Goal: Task Accomplishment & Management: Use online tool/utility

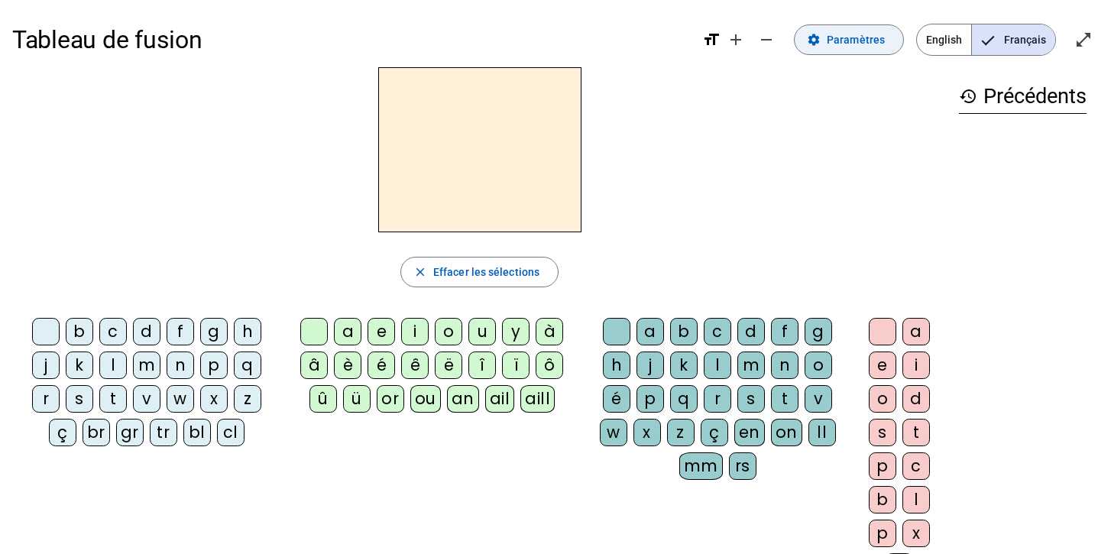
click at [841, 37] on span "Paramètres" at bounding box center [856, 40] width 58 height 18
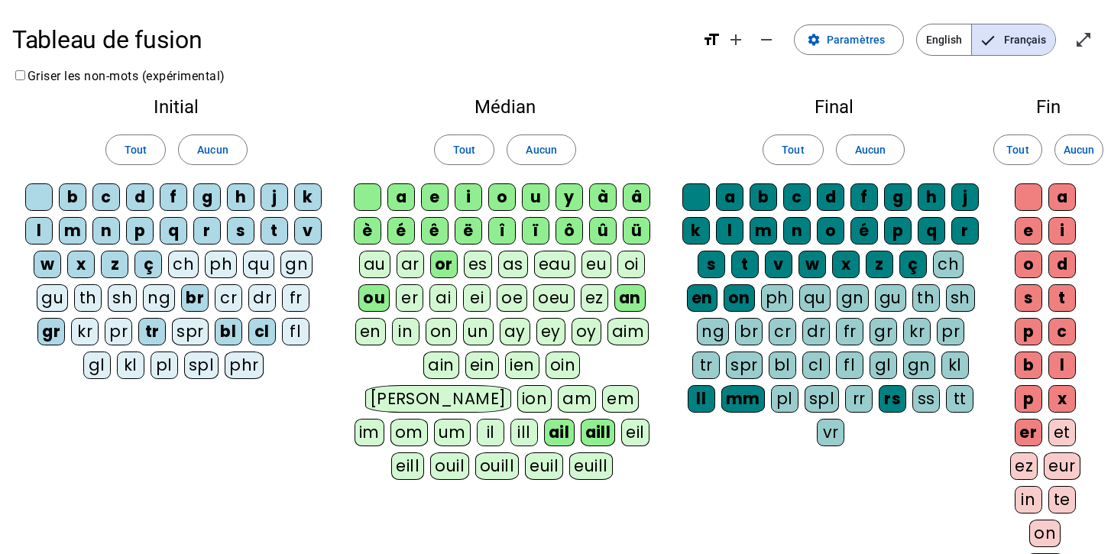
click at [592, 261] on div "eu" at bounding box center [597, 265] width 30 height 28
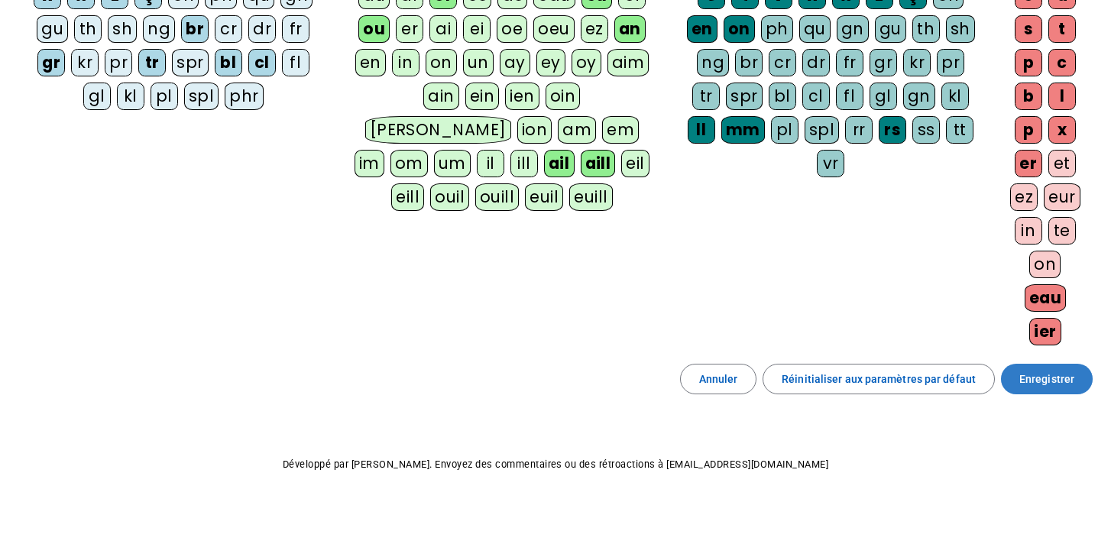
click at [1061, 372] on span "Enregistrer" at bounding box center [1047, 379] width 55 height 18
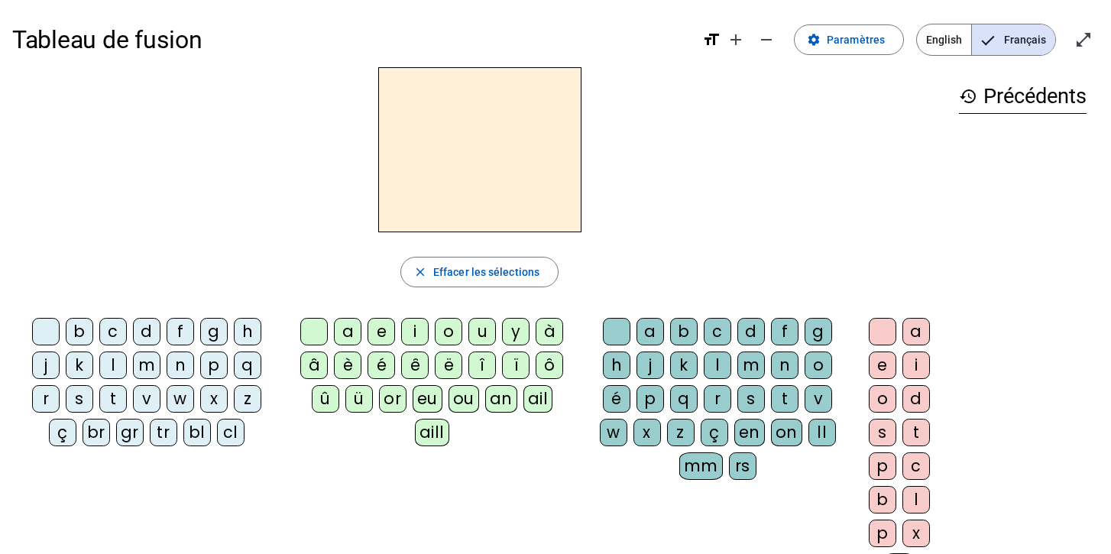
scroll to position [2, 0]
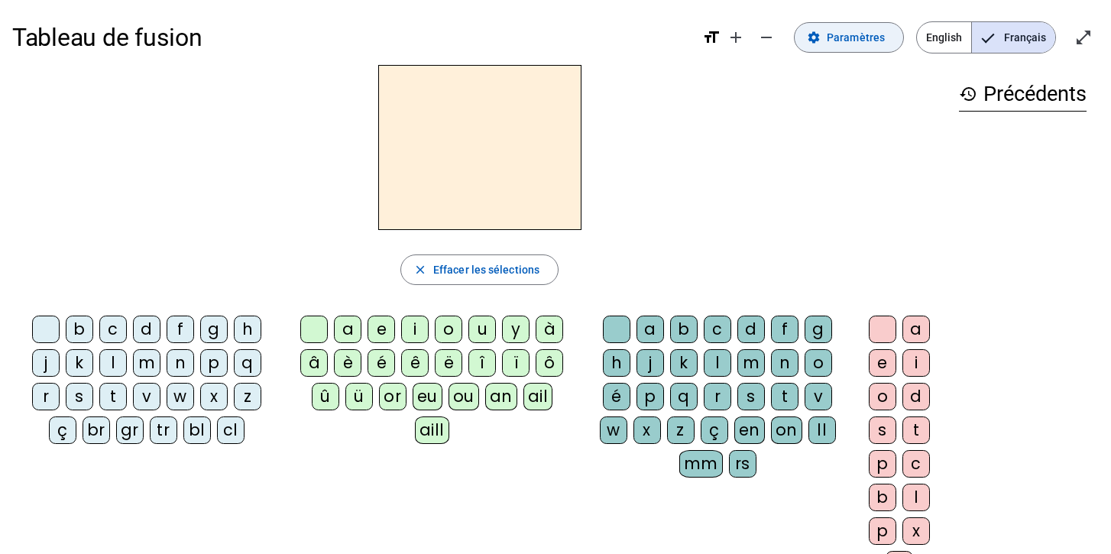
click at [840, 32] on span "Paramètres" at bounding box center [856, 37] width 58 height 18
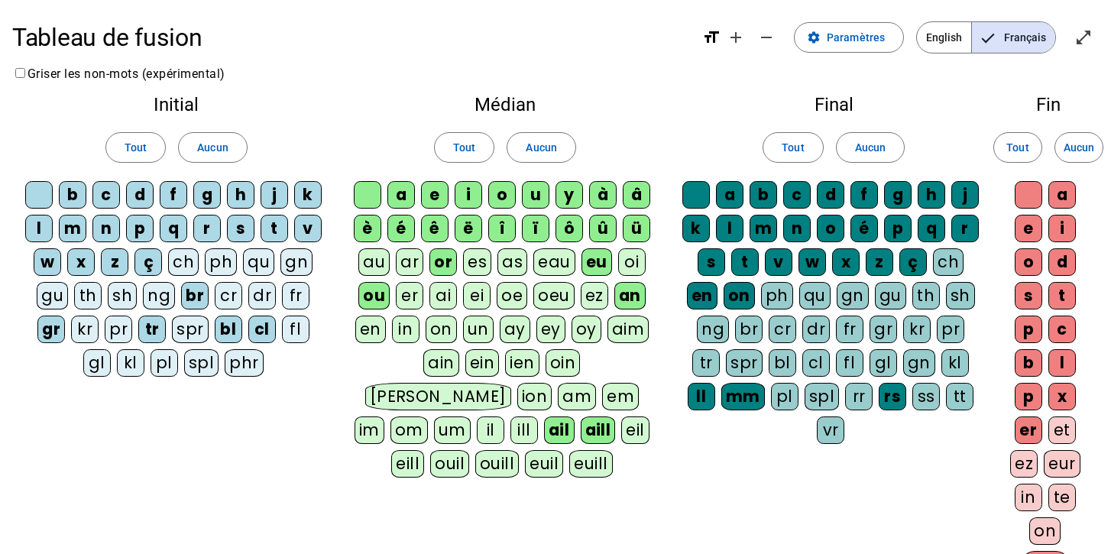
click at [295, 336] on div "fl" at bounding box center [296, 330] width 28 height 28
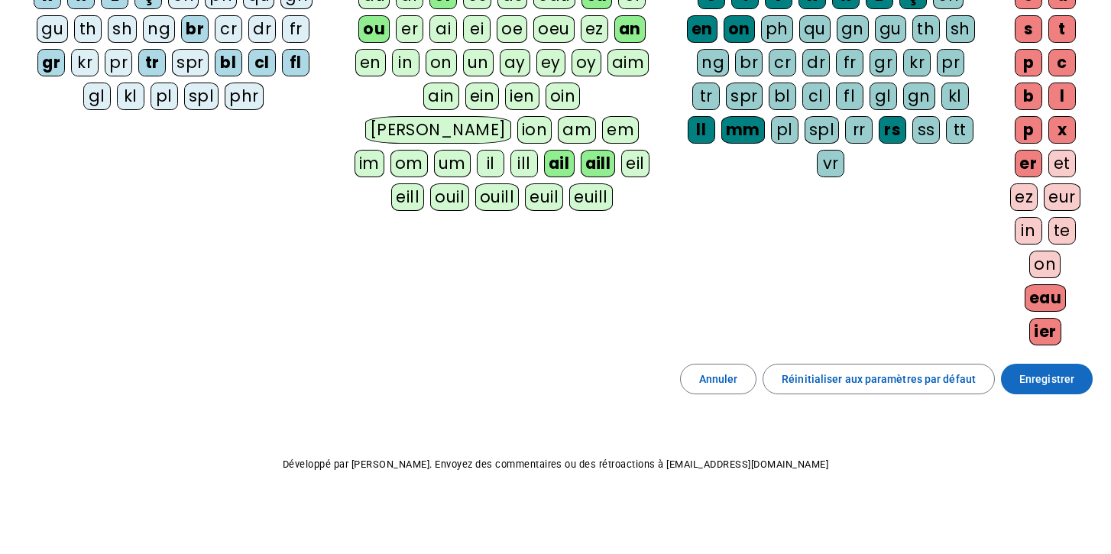
click at [1063, 381] on span "Enregistrer" at bounding box center [1047, 379] width 55 height 18
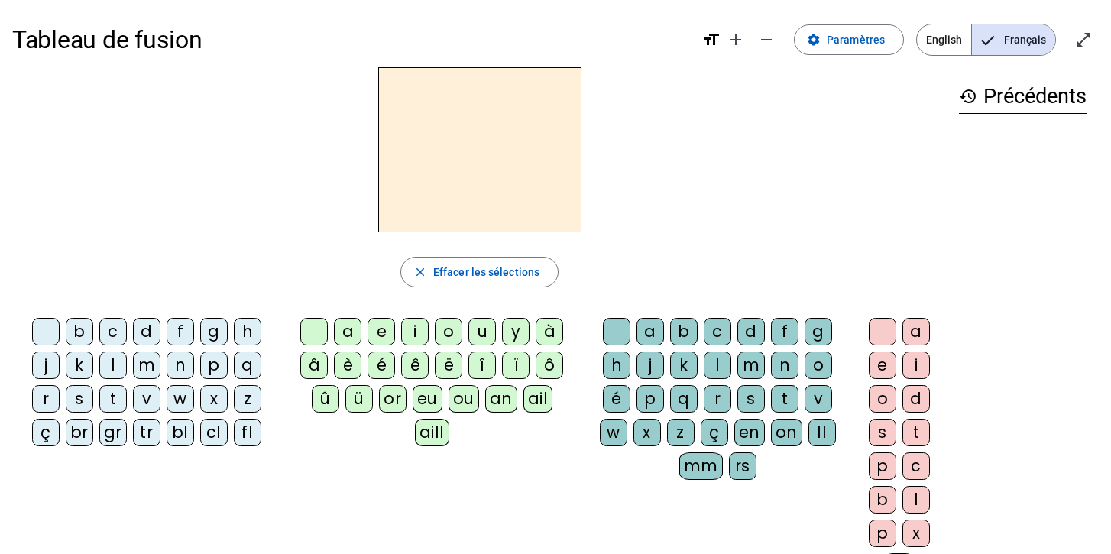
click at [246, 434] on div "fl" at bounding box center [248, 433] width 28 height 28
click at [426, 397] on div "eu" at bounding box center [428, 399] width 30 height 28
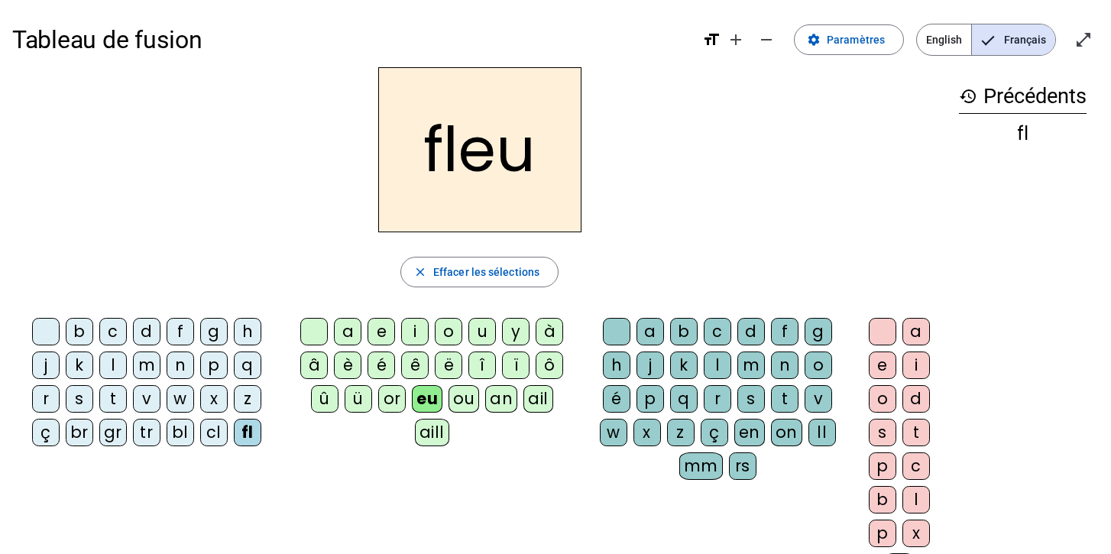
click at [717, 401] on div "r" at bounding box center [718, 399] width 28 height 28
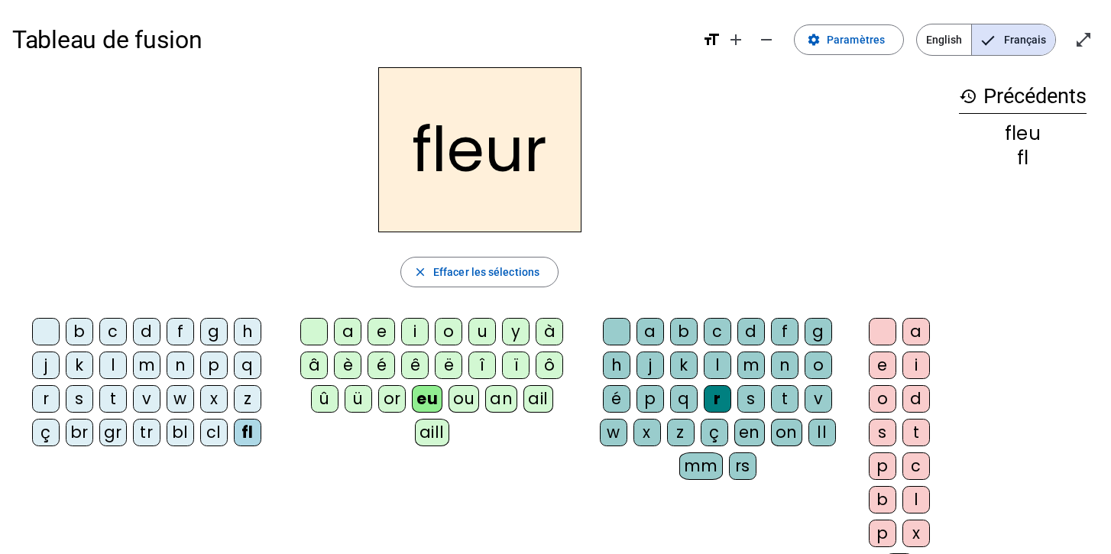
click at [116, 365] on div "l" at bounding box center [113, 366] width 28 height 28
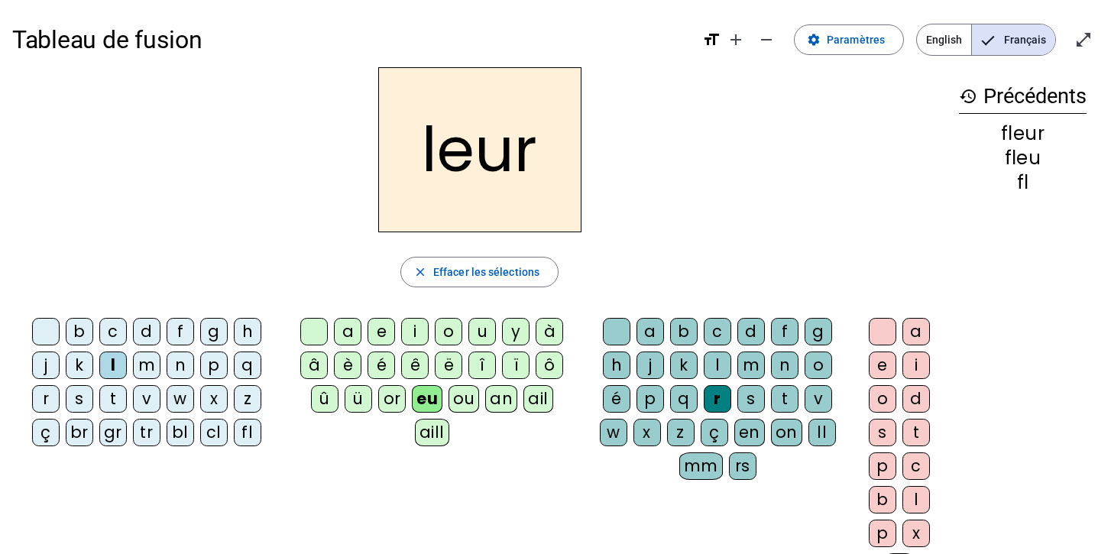
click at [210, 364] on div "p" at bounding box center [214, 366] width 28 height 28
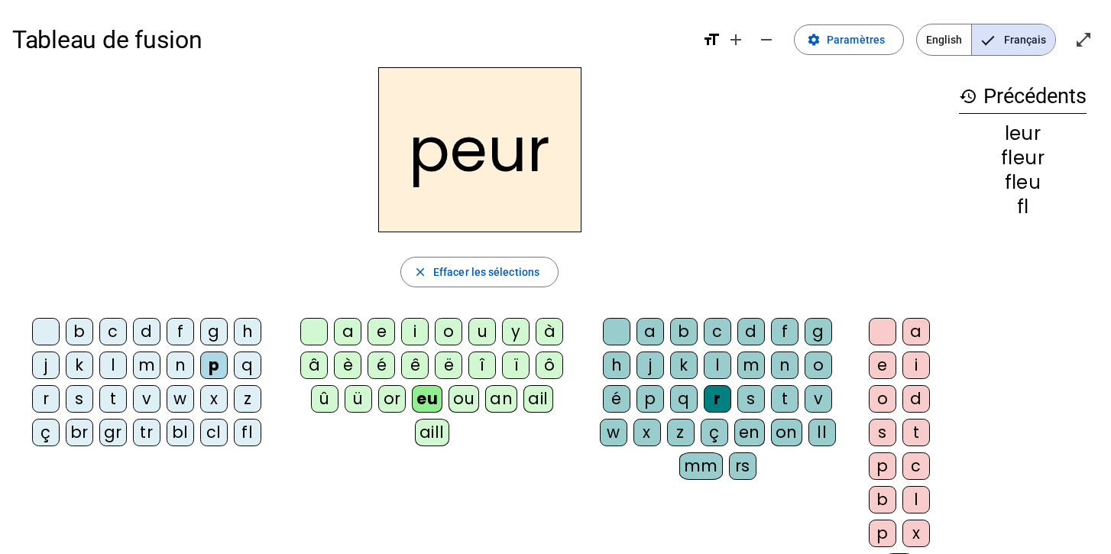
click at [347, 329] on div "a" at bounding box center [348, 332] width 28 height 28
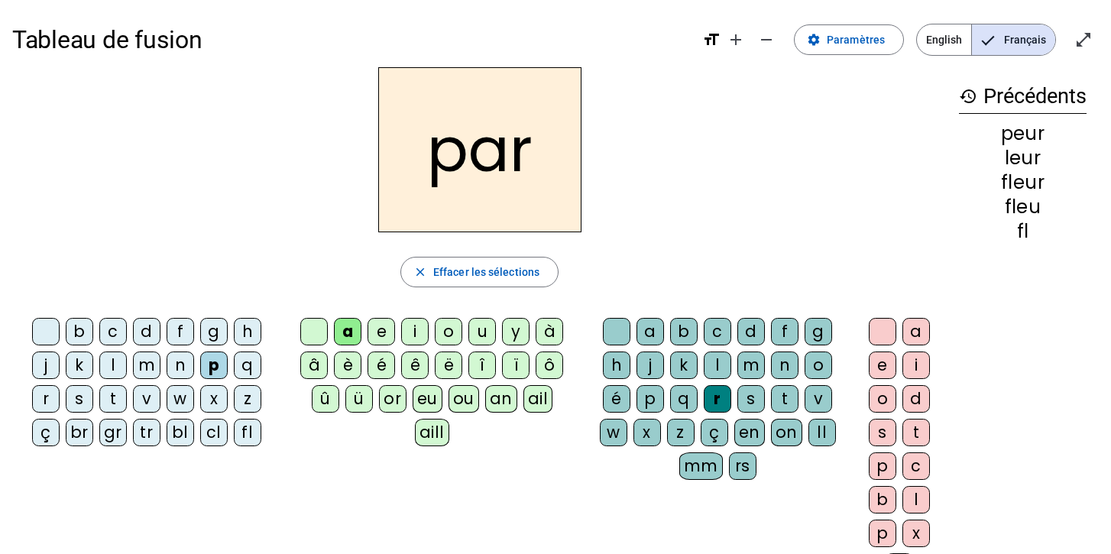
click at [478, 329] on div "u" at bounding box center [483, 332] width 28 height 28
click at [141, 365] on div "m" at bounding box center [147, 366] width 28 height 28
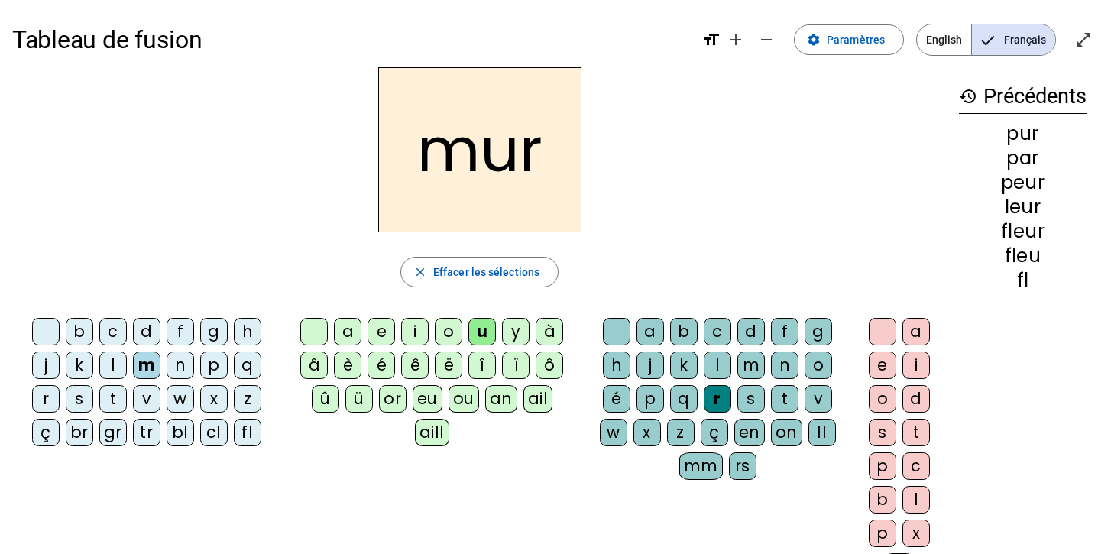
click at [79, 396] on div "s" at bounding box center [80, 399] width 28 height 28
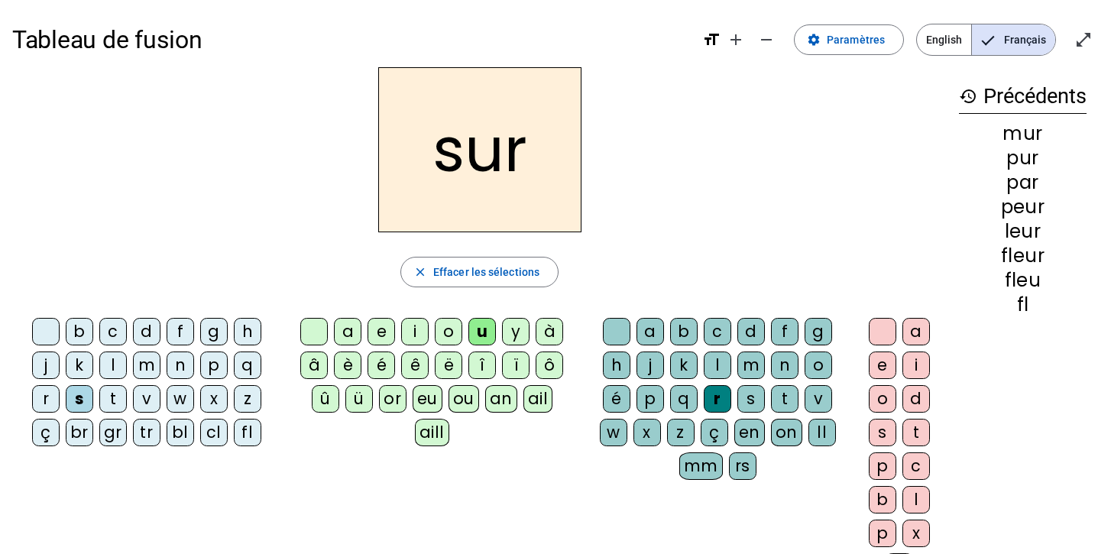
click at [154, 332] on div "d" at bounding box center [147, 332] width 28 height 28
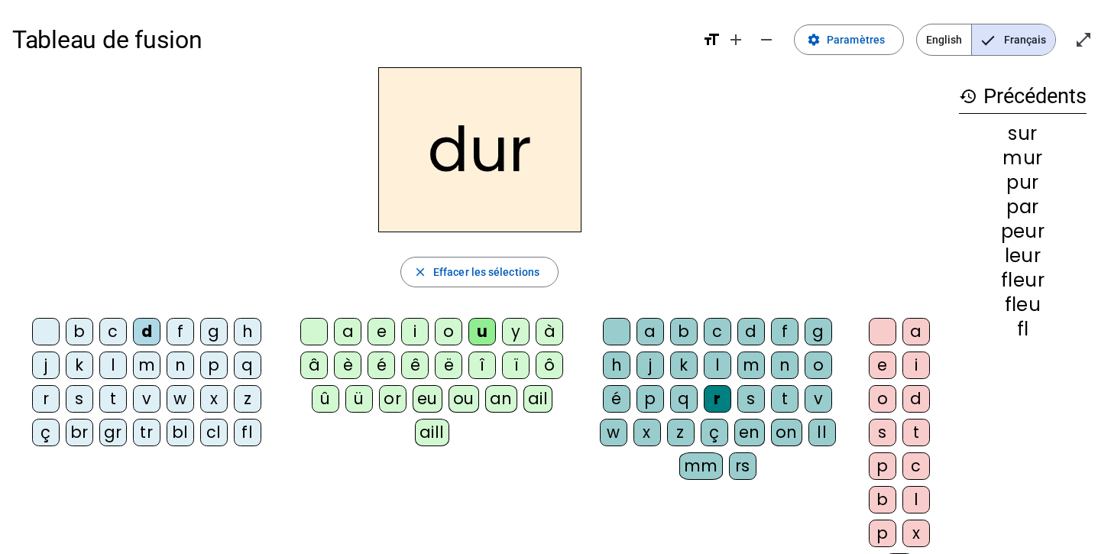
click at [877, 362] on div "e" at bounding box center [883, 366] width 28 height 28
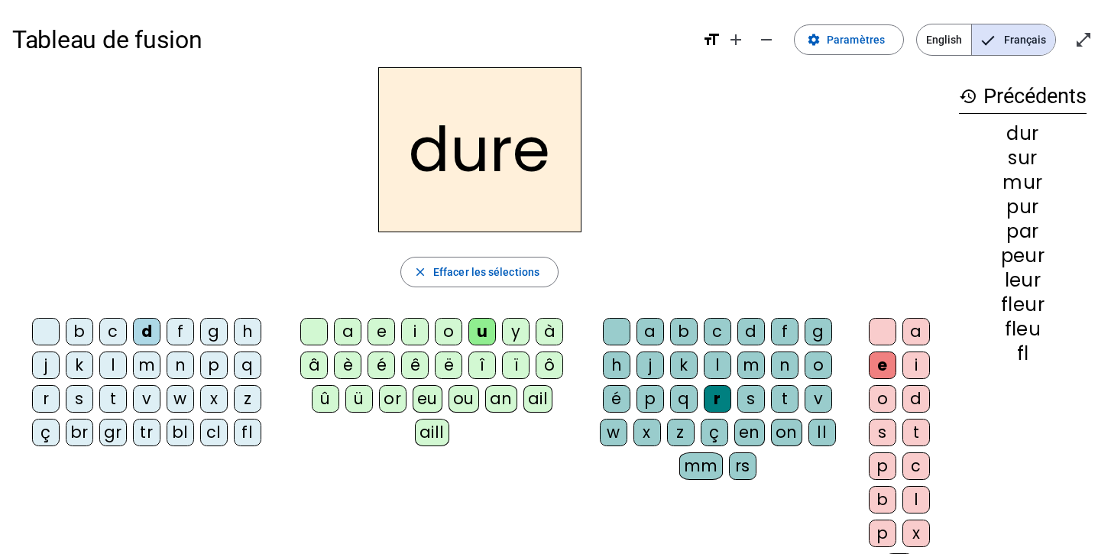
click at [107, 324] on div "c" at bounding box center [113, 332] width 28 height 28
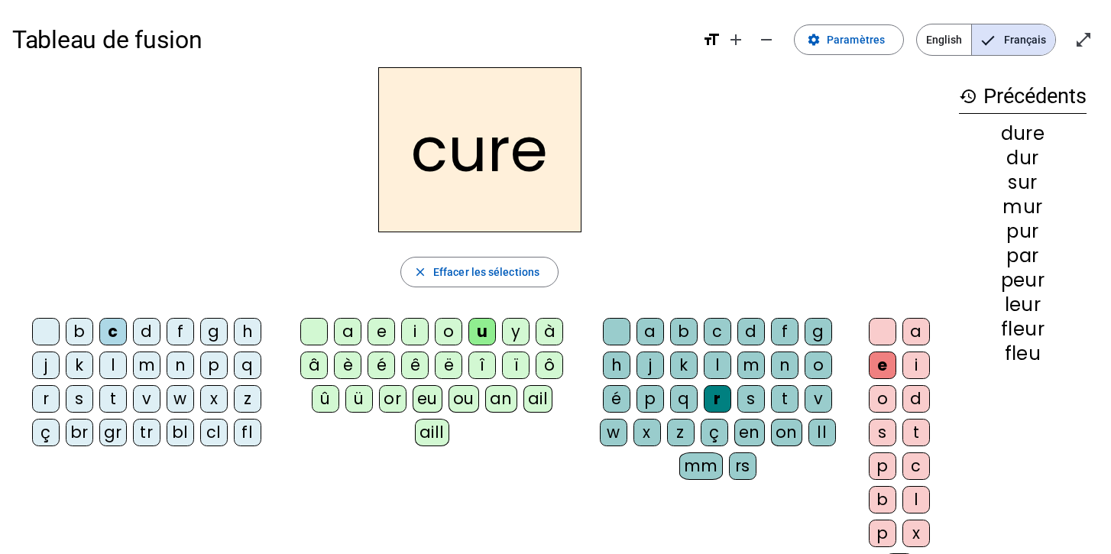
click at [77, 326] on div "b" at bounding box center [80, 332] width 28 height 28
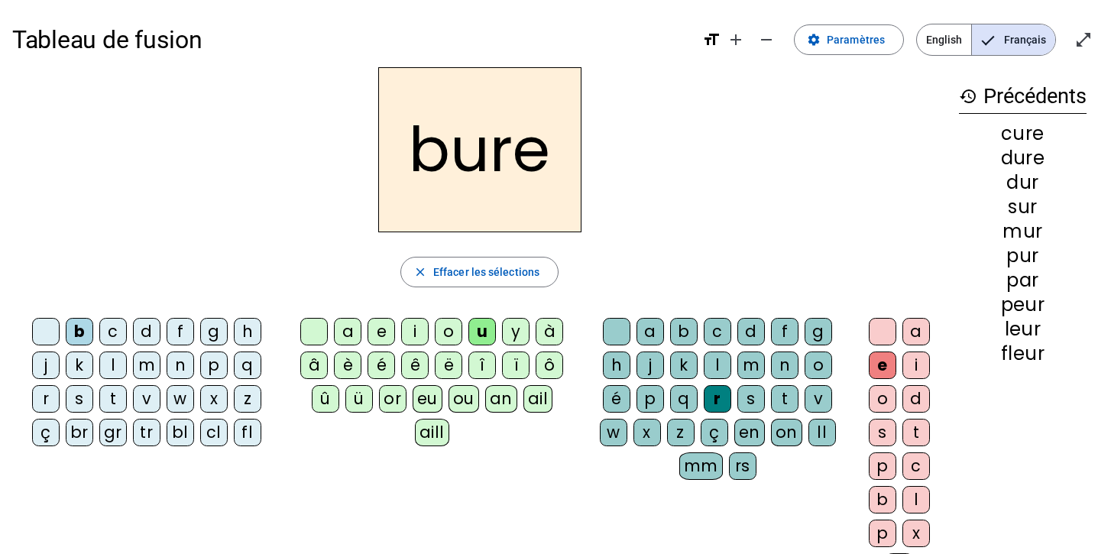
click at [752, 393] on div "s" at bounding box center [752, 399] width 28 height 28
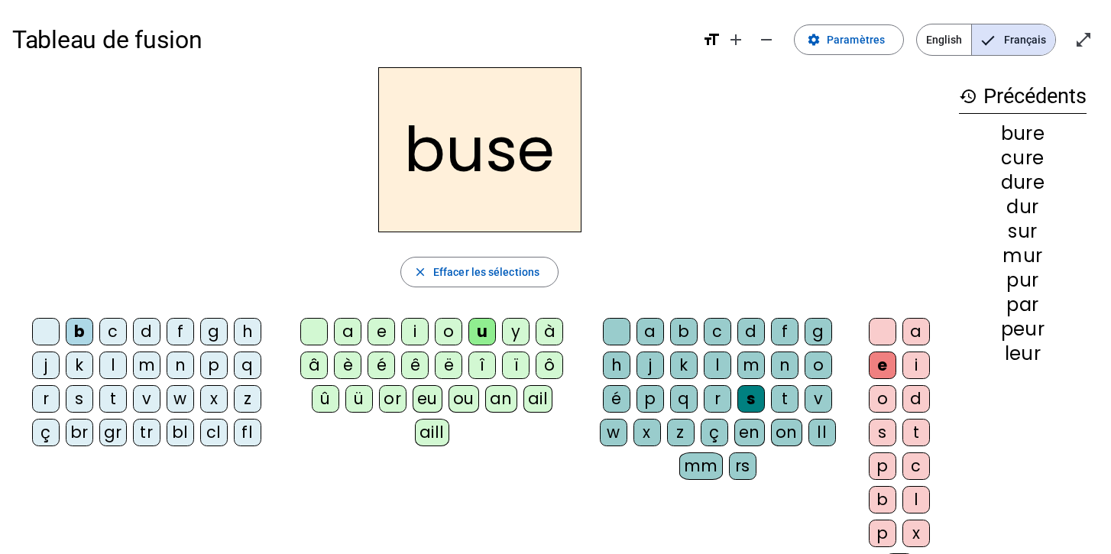
click at [151, 359] on div "m" at bounding box center [147, 366] width 28 height 28
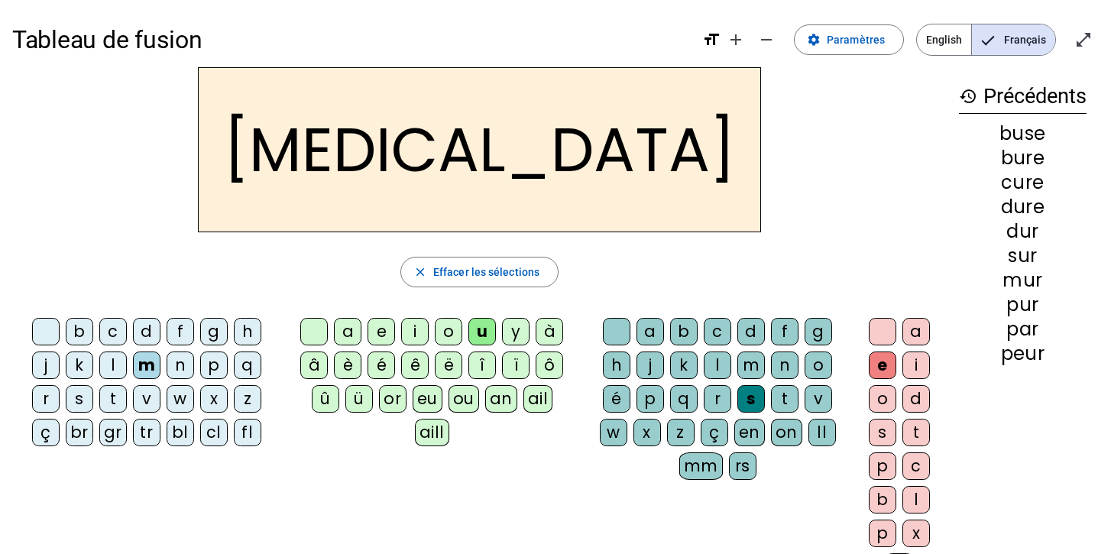
click at [176, 326] on div "f" at bounding box center [181, 332] width 28 height 28
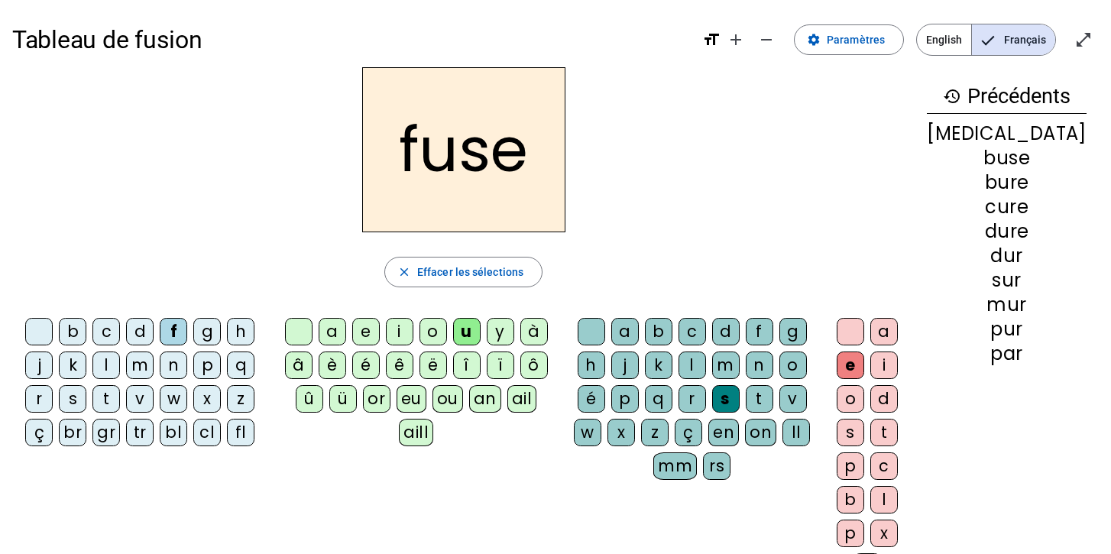
click at [423, 394] on div "eu" at bounding box center [412, 399] width 30 height 28
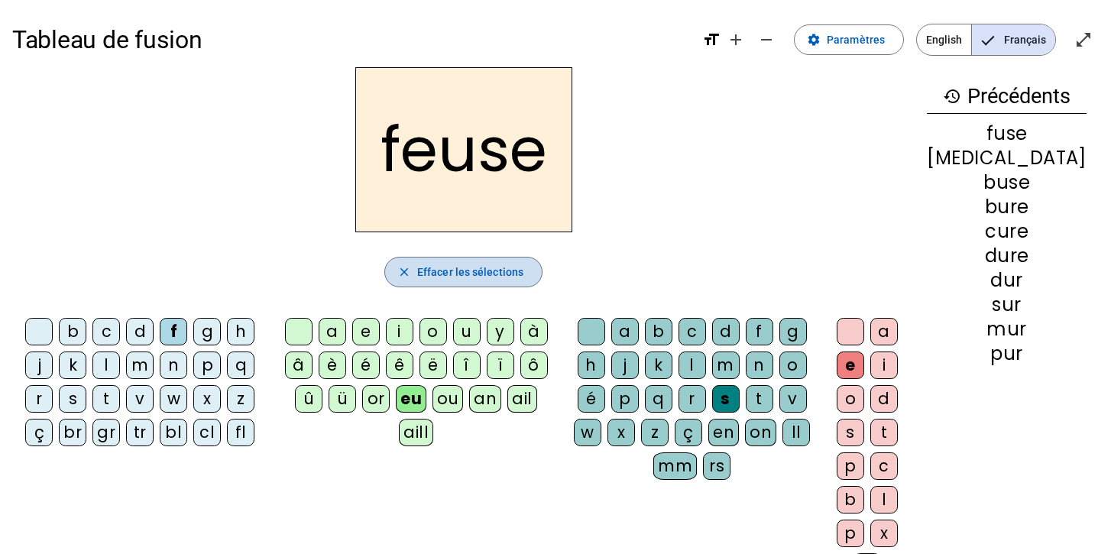
click at [497, 277] on span "Effacer les sélections" at bounding box center [470, 272] width 106 height 18
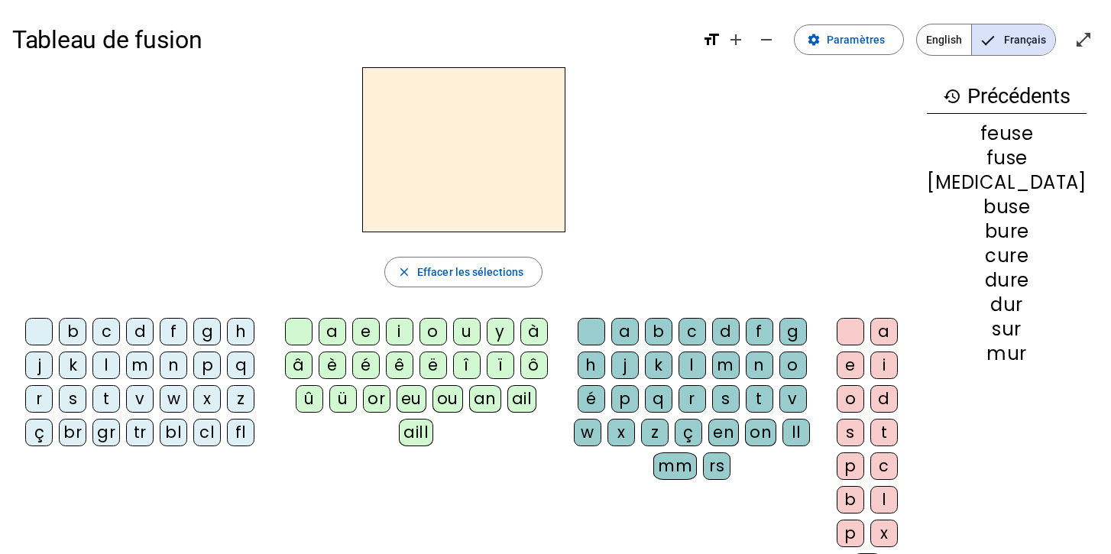
click at [180, 326] on div "f" at bounding box center [174, 332] width 28 height 28
click at [427, 394] on div "eu" at bounding box center [412, 399] width 30 height 28
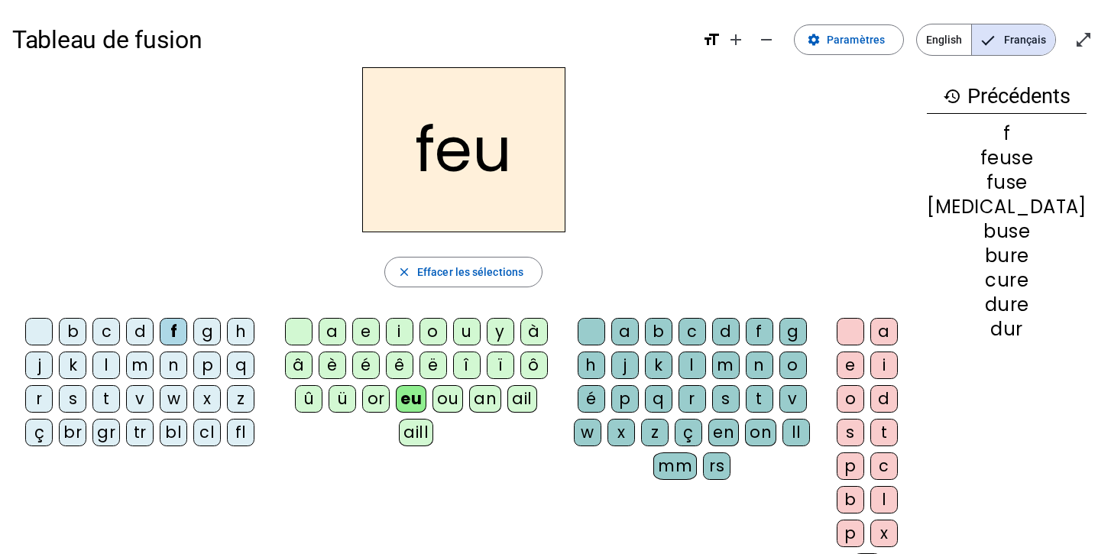
click at [212, 332] on div "g" at bounding box center [207, 332] width 28 height 28
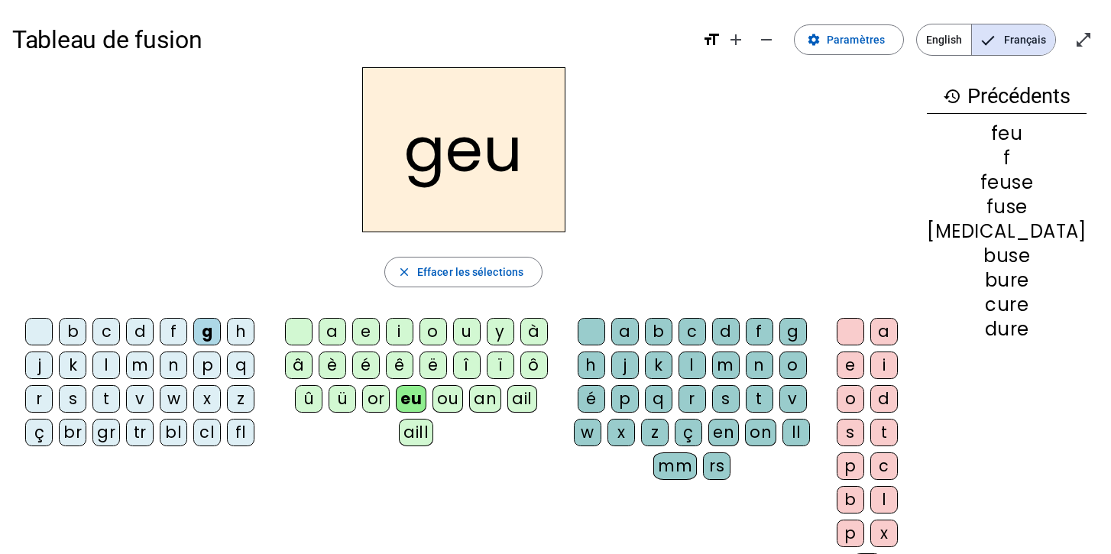
click at [46, 359] on div "j" at bounding box center [39, 366] width 28 height 28
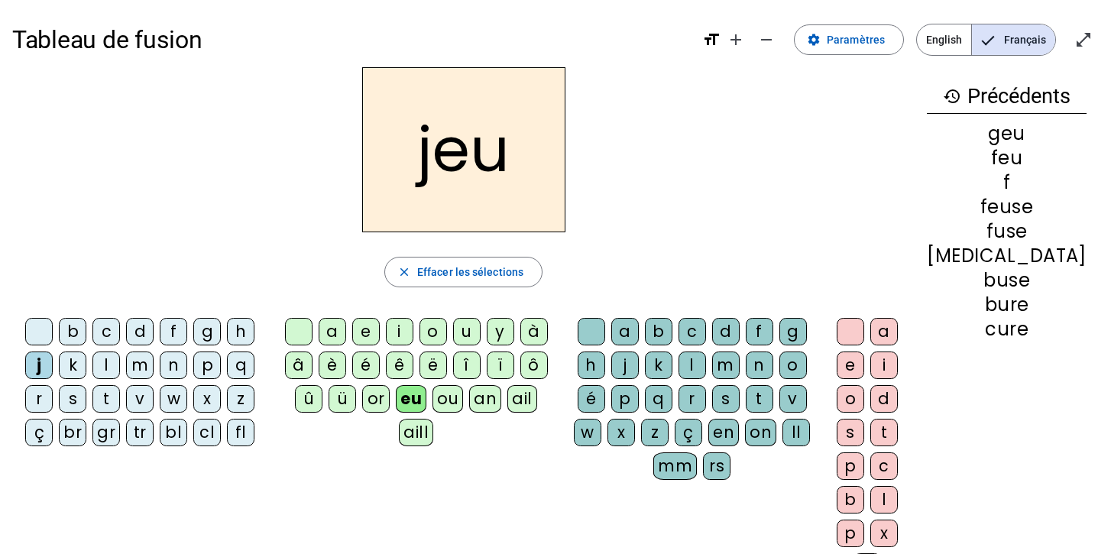
click at [216, 357] on div "p" at bounding box center [207, 366] width 28 height 28
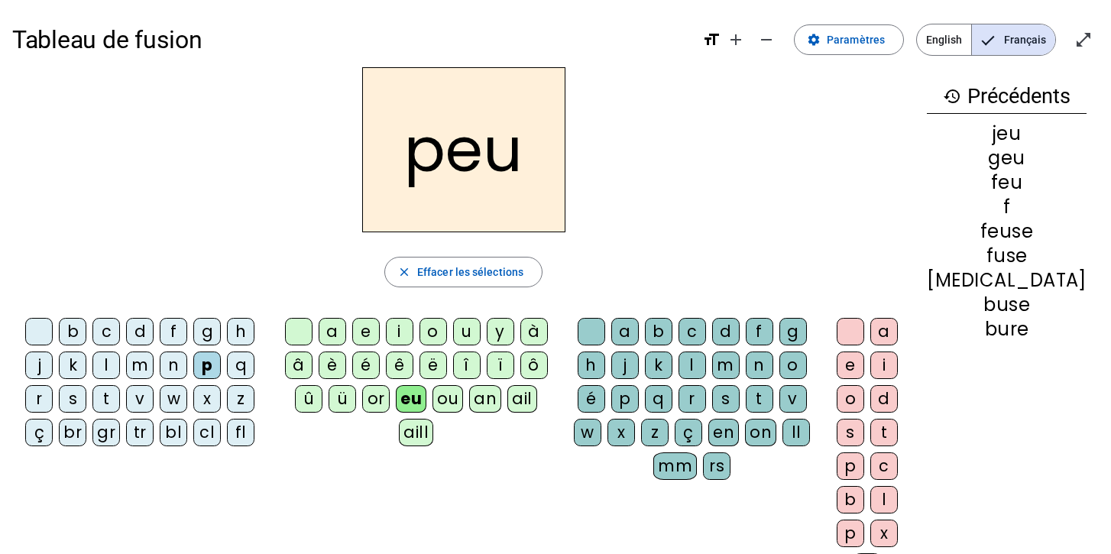
click at [142, 331] on div "d" at bounding box center [140, 332] width 28 height 28
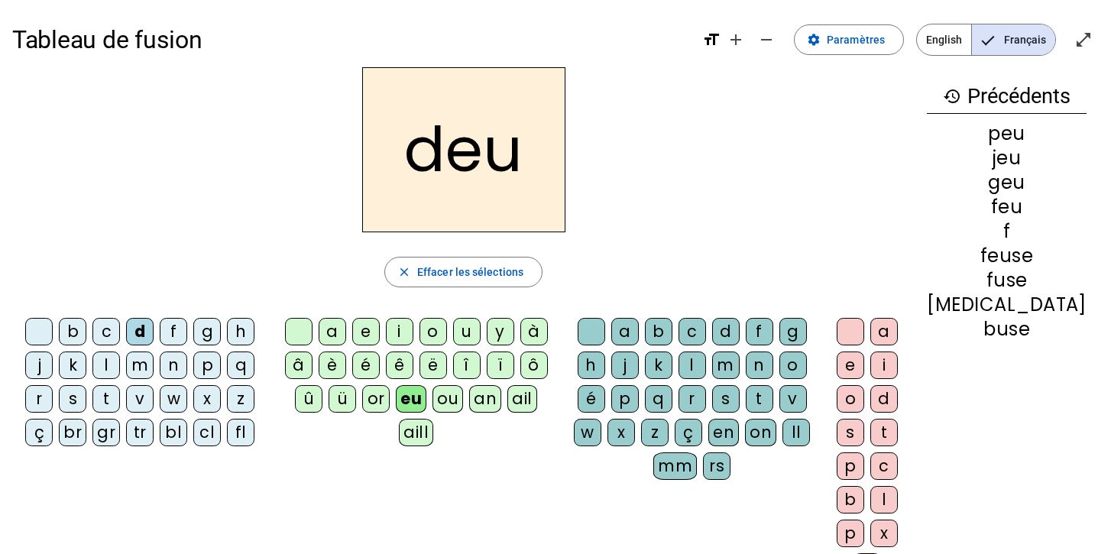
click at [898, 527] on div "x" at bounding box center [885, 534] width 28 height 28
